Goal: Task Accomplishment & Management: Use online tool/utility

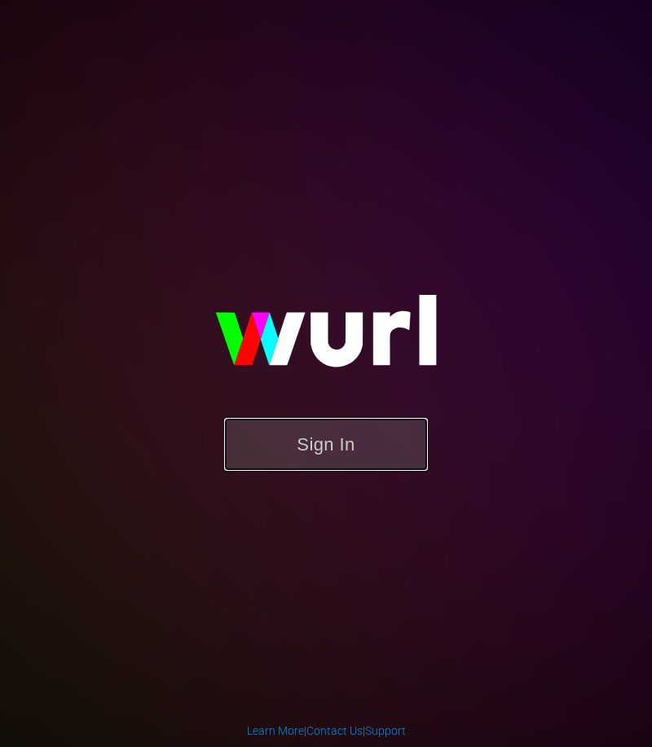
click at [310, 463] on button "Sign In" at bounding box center [326, 444] width 204 height 53
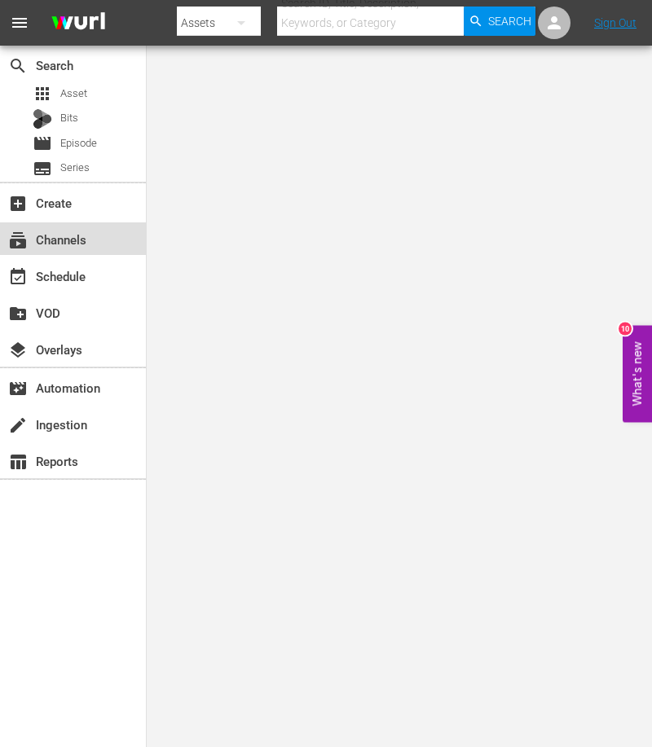
click at [56, 242] on div "subscriptions Channels" at bounding box center [45, 237] width 91 height 15
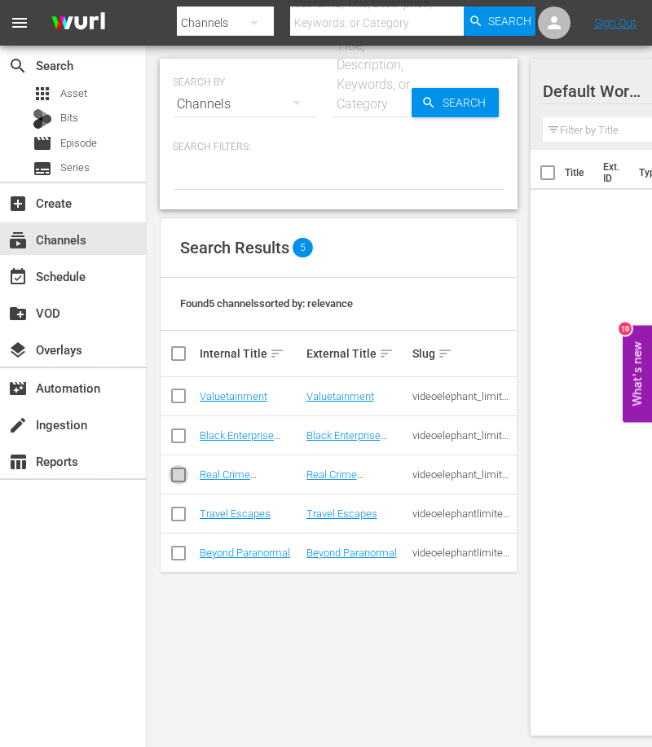
click at [182, 476] on input "checkbox" at bounding box center [179, 478] width 20 height 20
checkbox input "true"
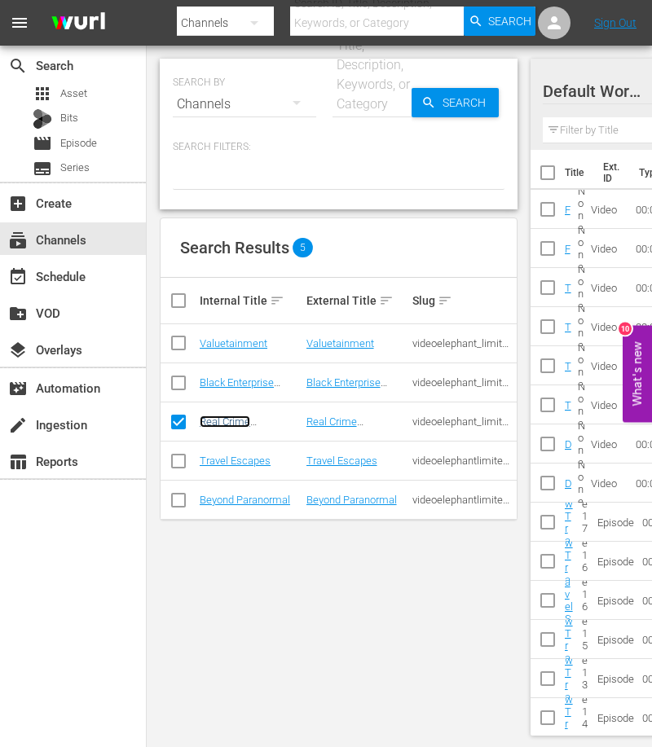
click at [215, 419] on link "Real Crime Uncovered by VideoElephant (PKA Crime Files)" at bounding box center [245, 439] width 91 height 49
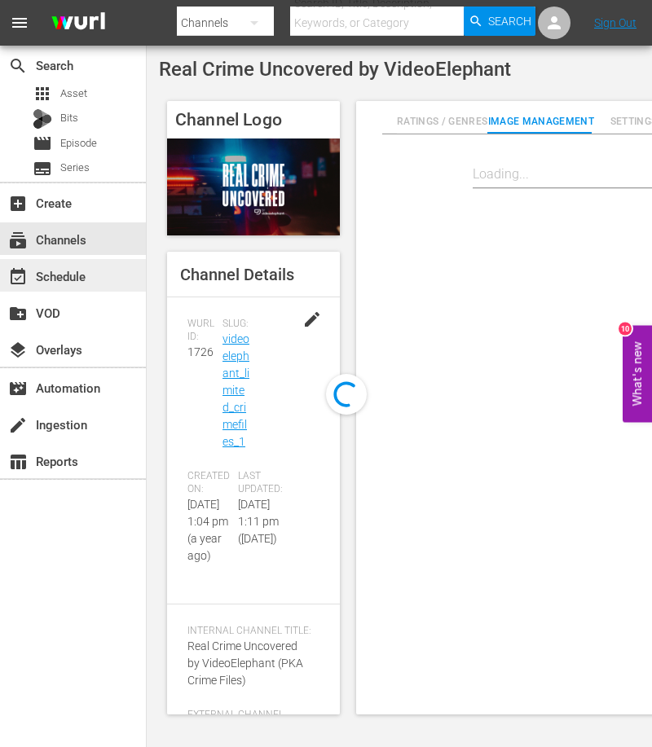
click at [53, 273] on div "event_available Schedule" at bounding box center [45, 273] width 91 height 15
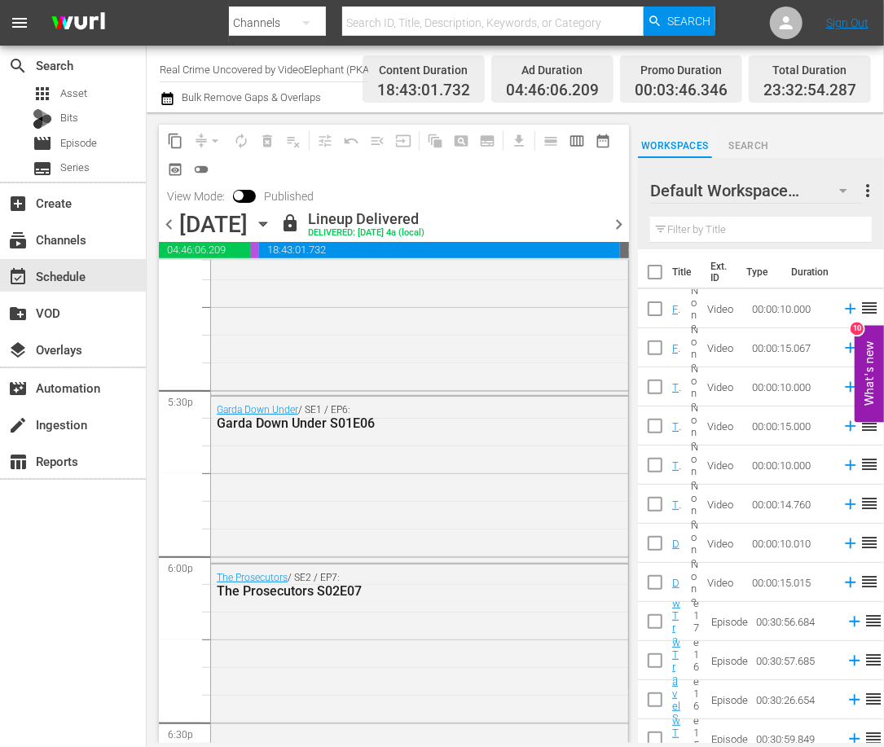
scroll to position [7501, 0]
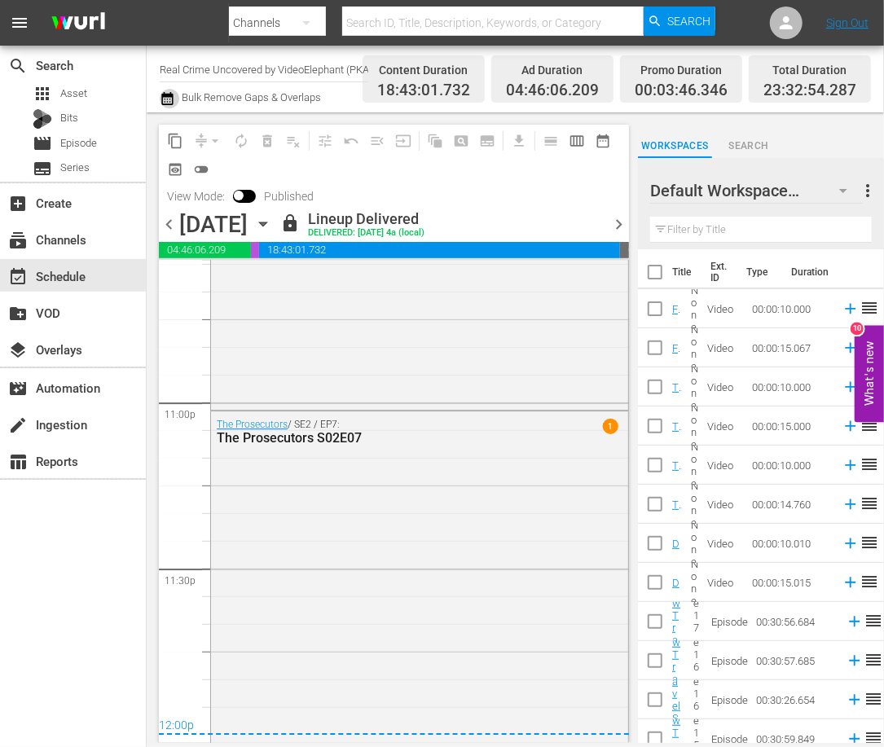
click at [167, 100] on icon "button" at bounding box center [167, 99] width 15 height 20
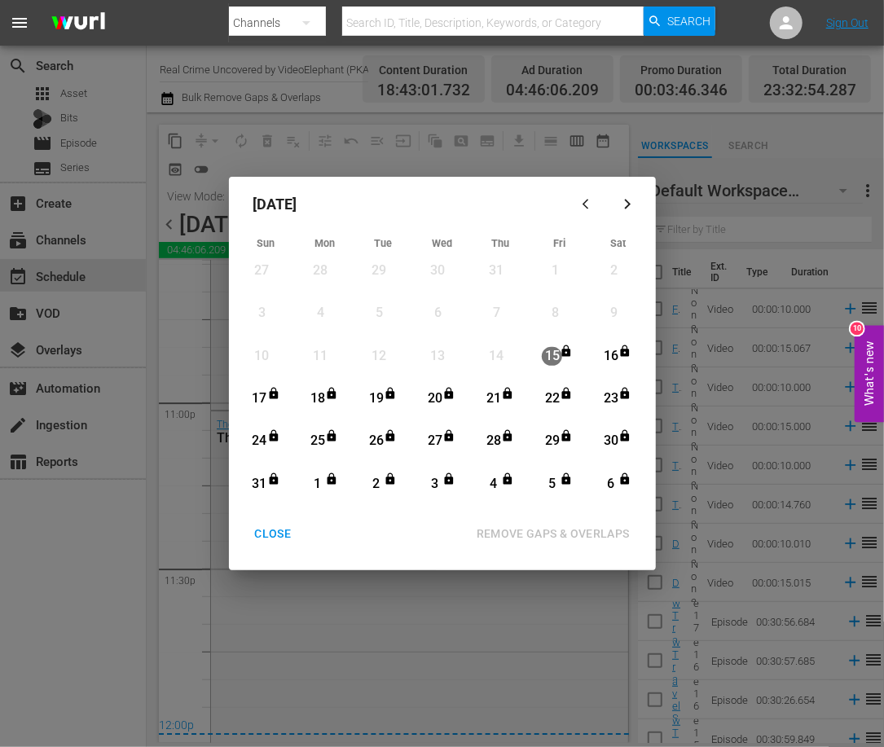
click at [632, 200] on icon "button" at bounding box center [627, 204] width 12 height 12
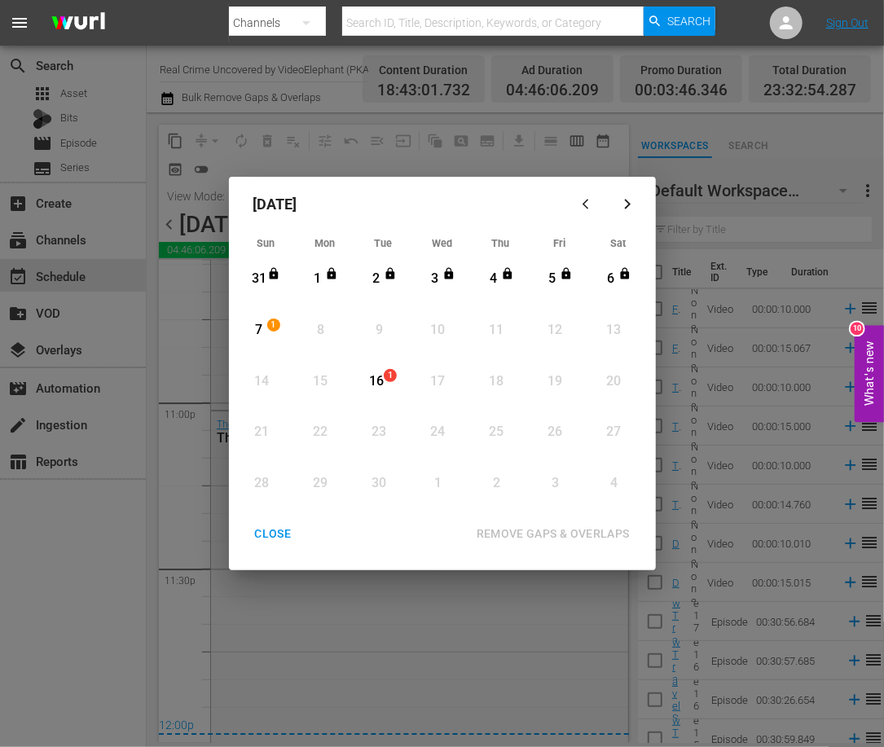
click at [264, 538] on div "CLOSE" at bounding box center [273, 534] width 63 height 20
